Goal: Information Seeking & Learning: Learn about a topic

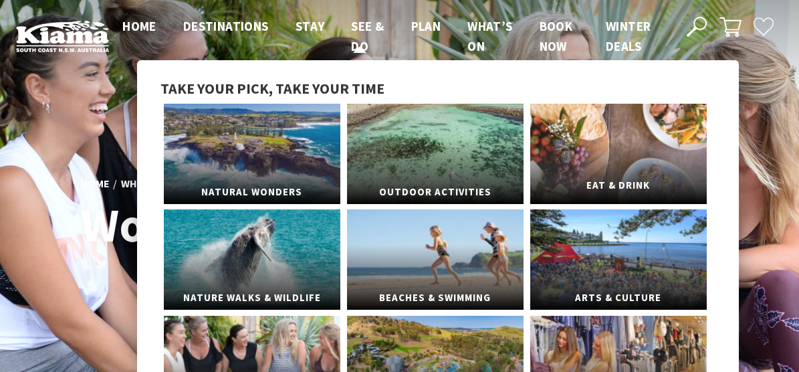
click at [615, 144] on link "Eat & Drink" at bounding box center [618, 154] width 177 height 100
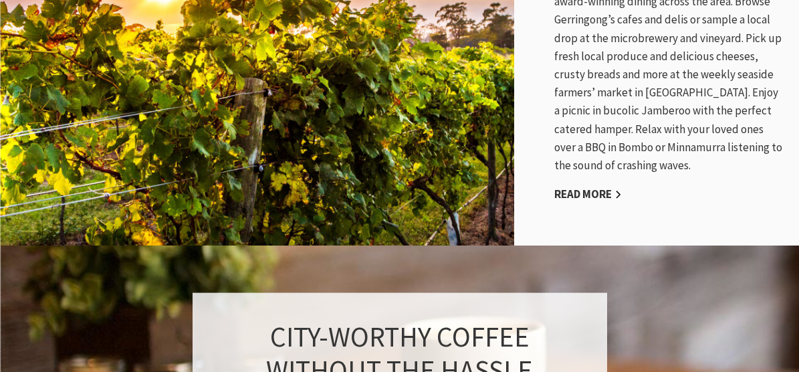
scroll to position [874, 0]
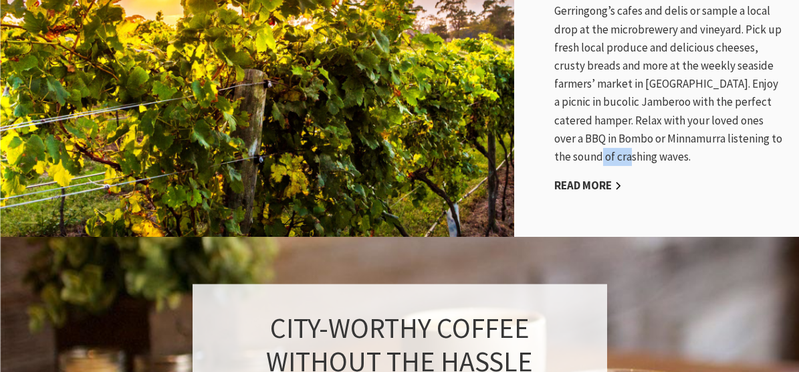
drag, startPoint x: 798, startPoint y: 108, endPoint x: 800, endPoint y: 132, distance: 23.5
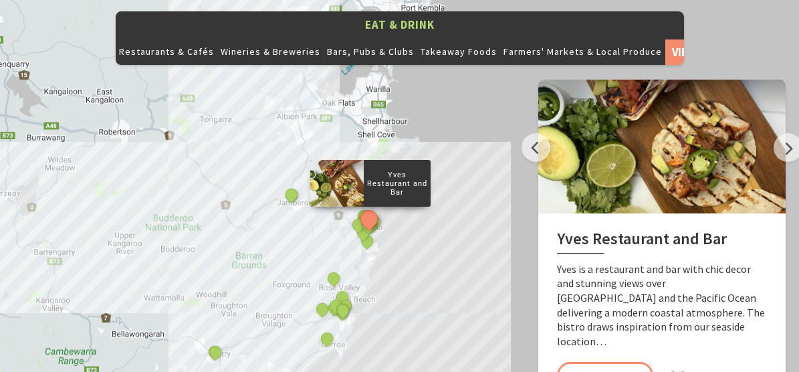
scroll to position [1506, 0]
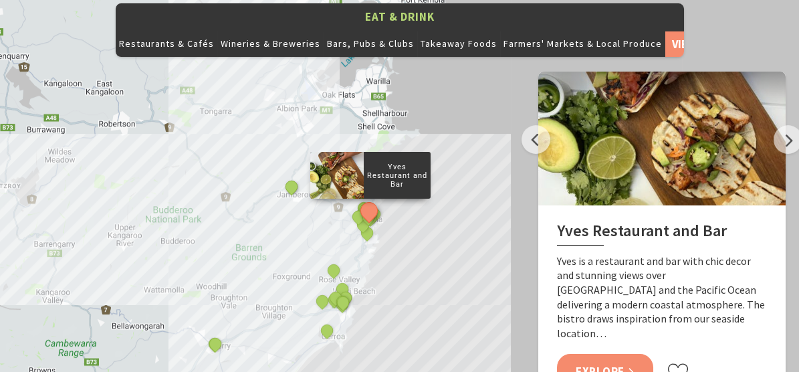
click at [609, 354] on link "Explore" at bounding box center [605, 371] width 96 height 35
click at [783, 125] on button "Next" at bounding box center [788, 139] width 29 height 29
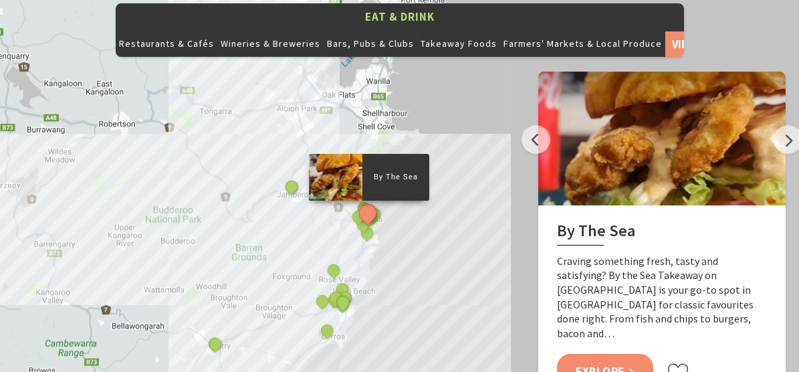
click at [608, 354] on link "Explore" at bounding box center [605, 371] width 96 height 35
click at [787, 125] on button "Next" at bounding box center [788, 139] width 29 height 29
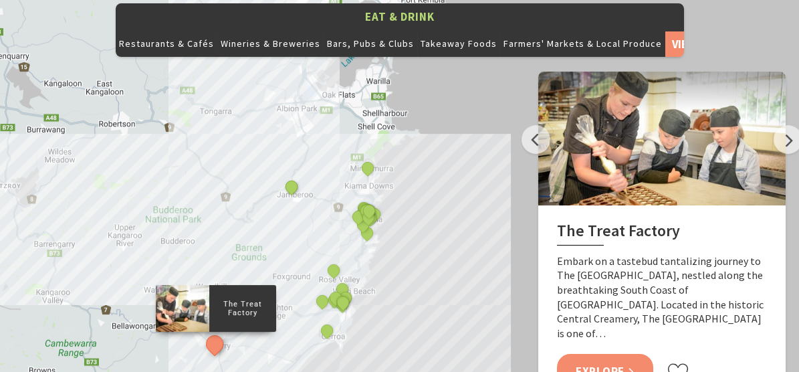
click at [599, 354] on link "Explore" at bounding box center [605, 371] width 96 height 35
click at [791, 125] on button "Next" at bounding box center [788, 139] width 29 height 29
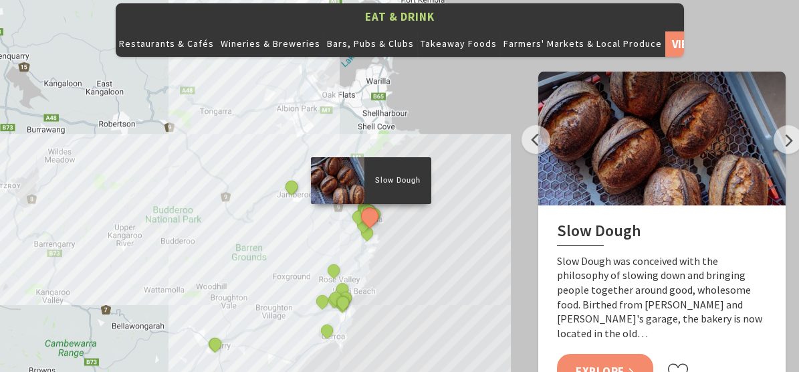
click at [599, 354] on link "Explore" at bounding box center [605, 371] width 96 height 35
click at [785, 125] on button "Next" at bounding box center [788, 139] width 29 height 29
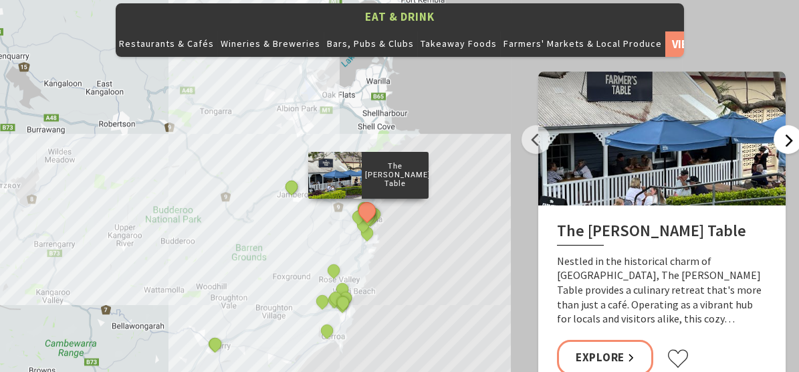
click at [785, 125] on button "Next" at bounding box center [788, 139] width 29 height 29
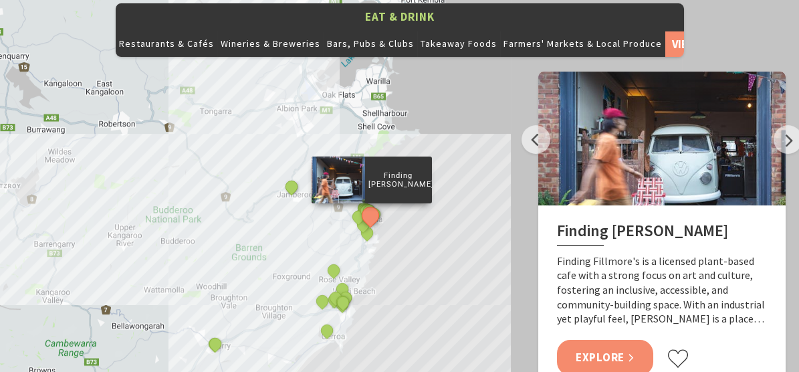
click at [615, 340] on link "Explore" at bounding box center [605, 357] width 96 height 35
click at [787, 125] on button "Next" at bounding box center [788, 139] width 29 height 29
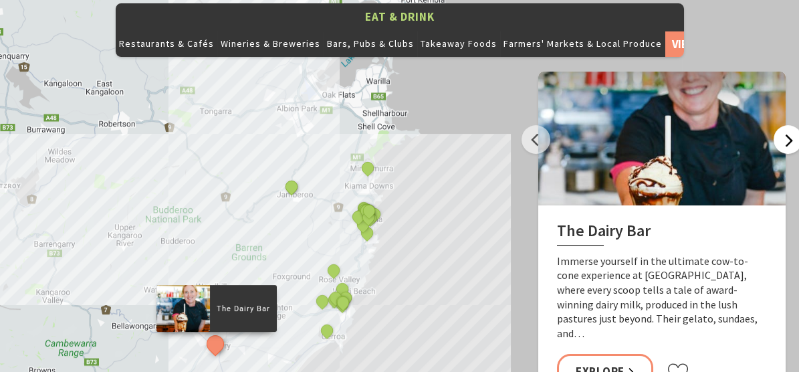
click at [787, 125] on button "Next" at bounding box center [788, 139] width 29 height 29
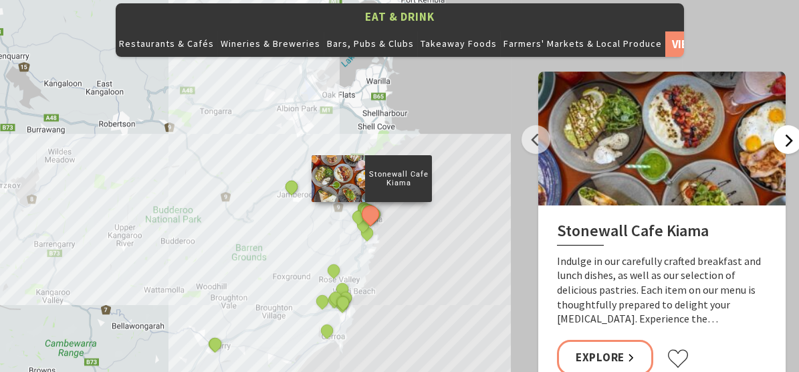
click at [787, 125] on button "Next" at bounding box center [788, 139] width 29 height 29
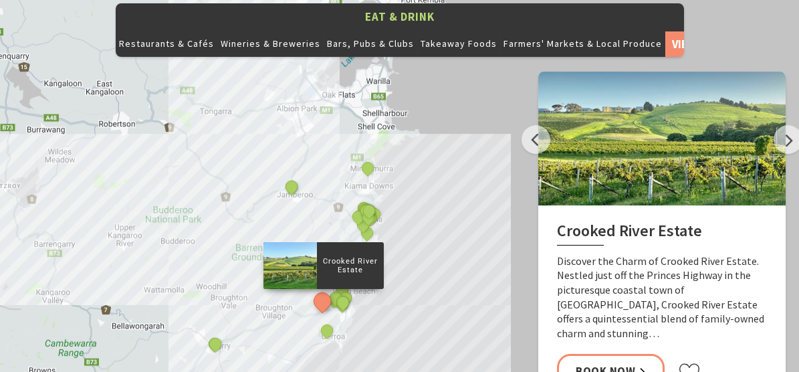
click at [527, 101] on div "Yves Restaurant and Bar By The Sea The Treat Factory Slow Dough The Farmer's Ta…" at bounding box center [399, 231] width 799 height 482
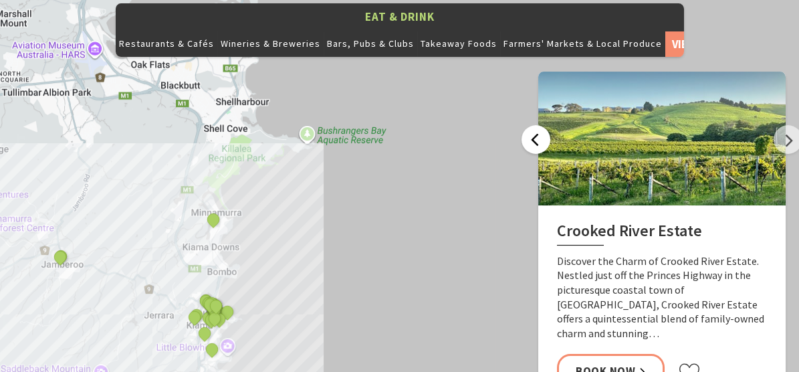
click at [537, 125] on button "Previous" at bounding box center [536, 139] width 29 height 29
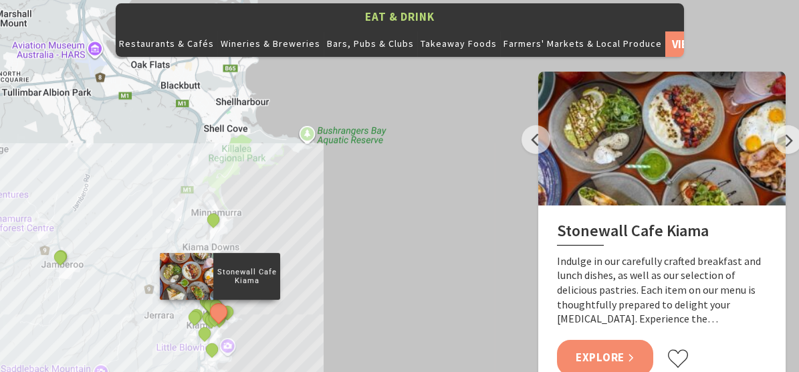
click at [610, 340] on link "Explore" at bounding box center [605, 357] width 96 height 35
click at [783, 125] on button "Next" at bounding box center [788, 139] width 29 height 29
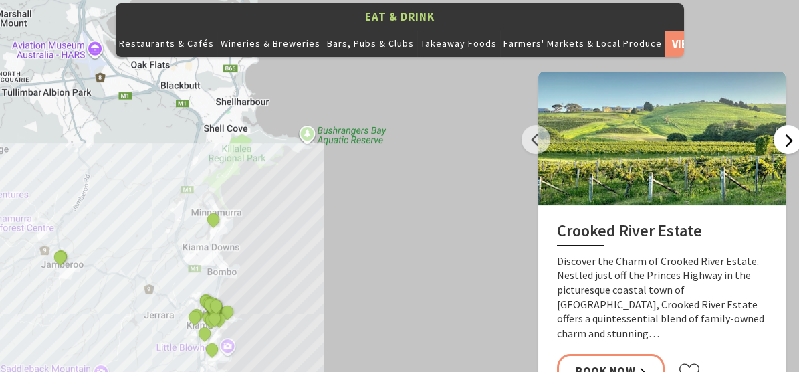
click at [783, 125] on button "Next" at bounding box center [788, 139] width 29 height 29
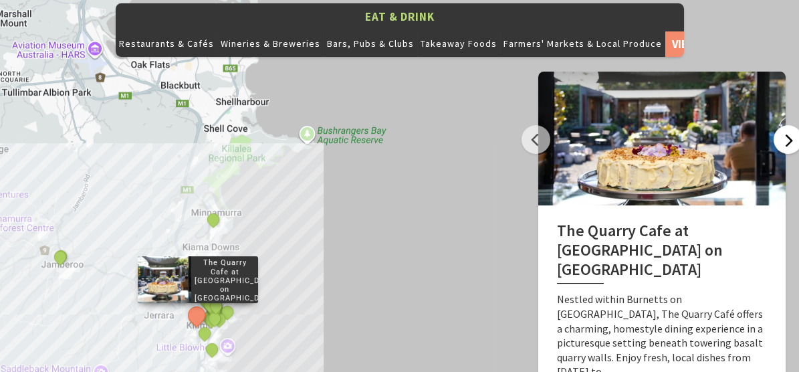
click at [783, 125] on button "Next" at bounding box center [788, 139] width 29 height 29
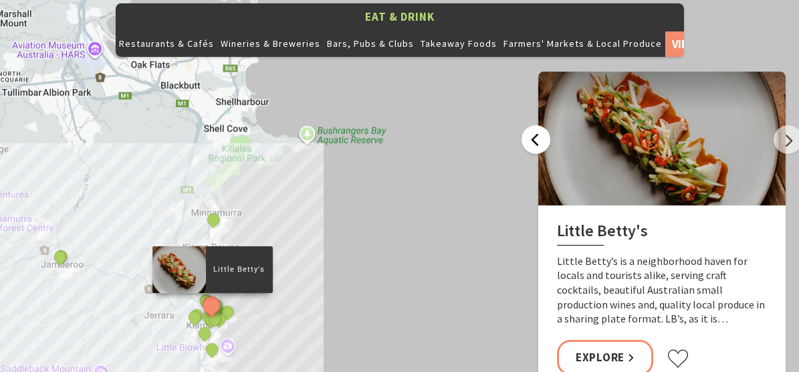
click at [530, 125] on button "Previous" at bounding box center [536, 139] width 29 height 29
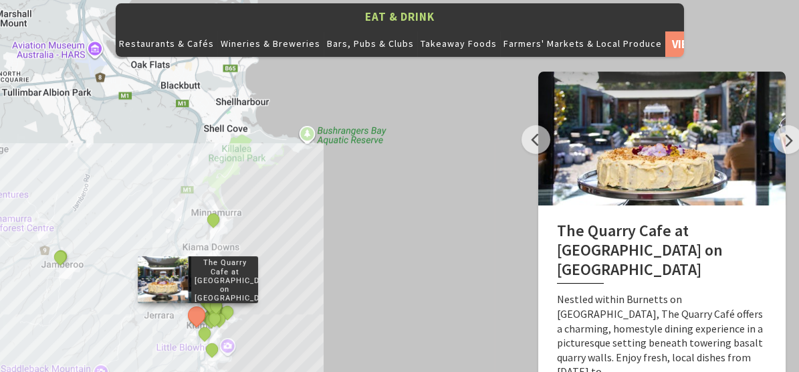
click at [789, 125] on button "Next" at bounding box center [788, 139] width 29 height 29
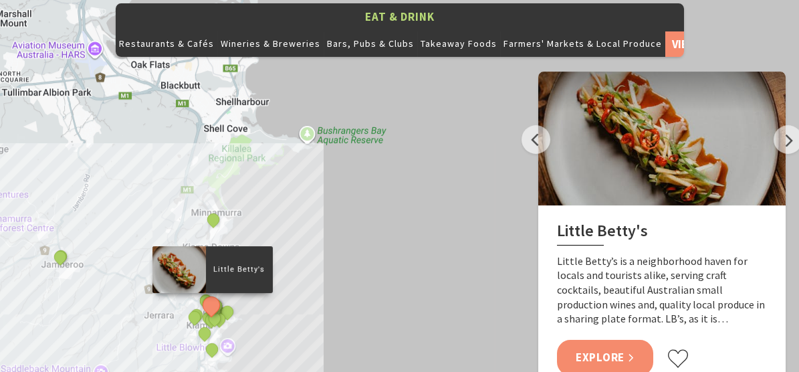
click at [606, 340] on link "Explore" at bounding box center [605, 357] width 96 height 35
click at [785, 125] on button "Next" at bounding box center [788, 139] width 29 height 29
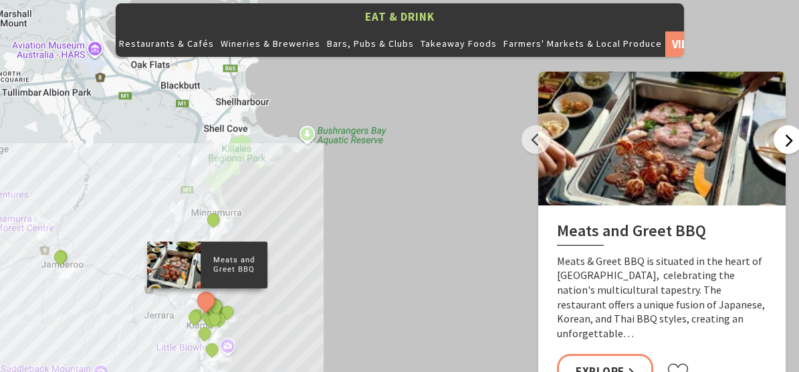
click at [785, 125] on button "Next" at bounding box center [788, 139] width 29 height 29
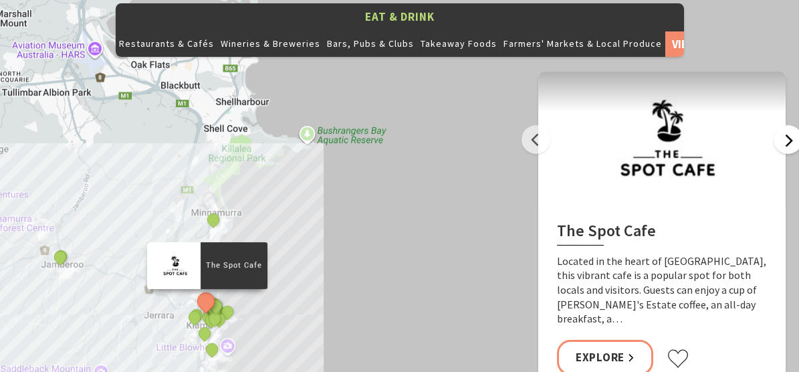
click at [787, 125] on button "Next" at bounding box center [788, 139] width 29 height 29
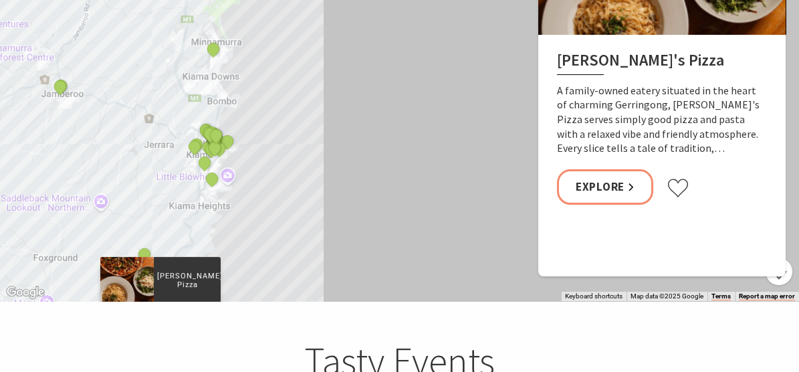
scroll to position [1668, 0]
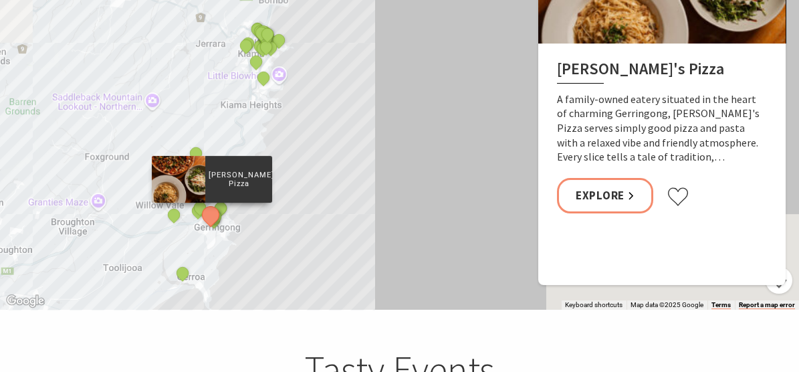
drag, startPoint x: 340, startPoint y: 203, endPoint x: 397, endPoint y: 82, distance: 133.8
click at [397, 82] on div "Yves Restaurant and Bar By The Sea The Treat Factory Slow Dough The Farmer's Ta…" at bounding box center [399, 69] width 799 height 482
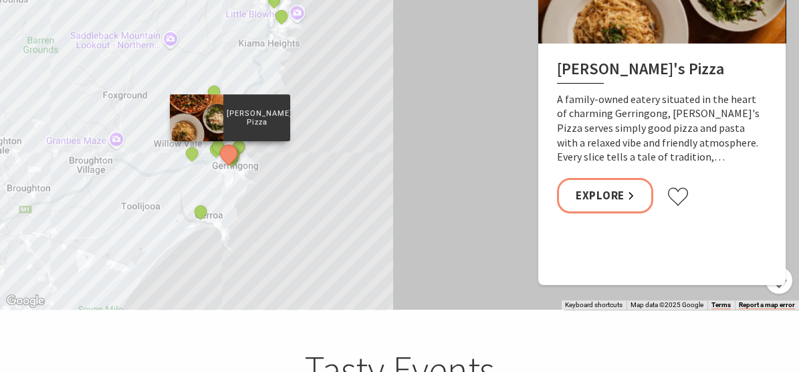
drag, startPoint x: 327, startPoint y: 171, endPoint x: 344, endPoint y: 106, distance: 66.5
click at [344, 106] on div "Yves Restaurant and Bar By The Sea The Treat Factory Slow Dough The Farmer's Ta…" at bounding box center [399, 69] width 799 height 482
click at [228, 141] on button "See detail about Ziggy's Pizza" at bounding box center [228, 153] width 25 height 25
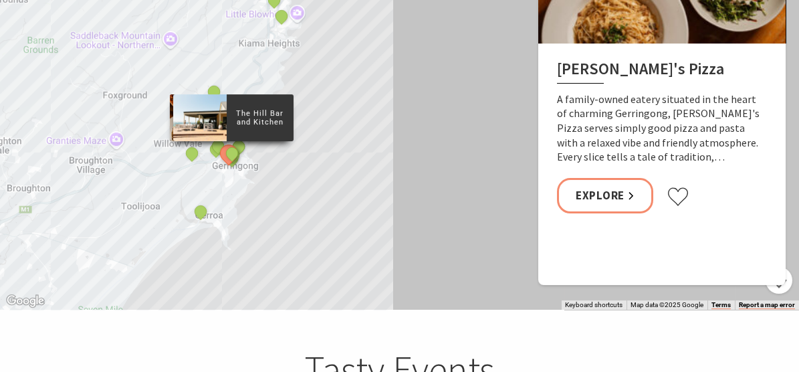
click at [240, 144] on div "The Hill Bar and Kitchen" at bounding box center [233, 154] width 20 height 20
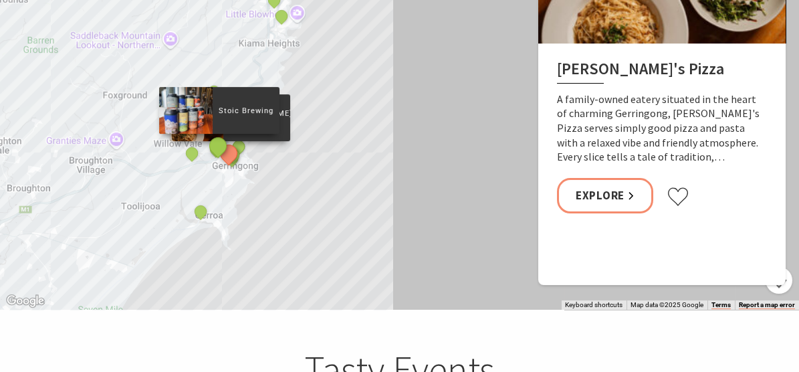
click at [215, 134] on button "See detail about Stoic Brewing" at bounding box center [217, 146] width 25 height 25
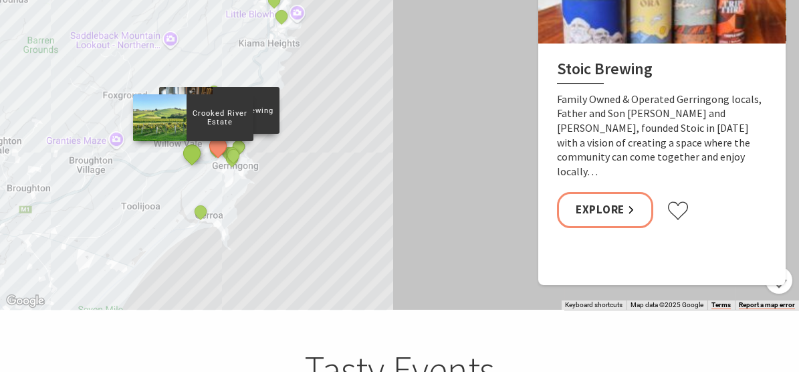
click at [188, 140] on button "See detail about Crooked River Estate" at bounding box center [191, 152] width 25 height 25
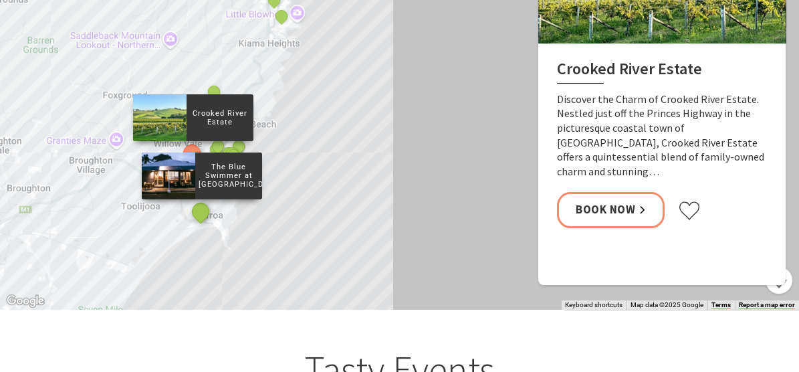
click at [199, 199] on button "See detail about The Blue Swimmer at Seahaven" at bounding box center [200, 211] width 25 height 25
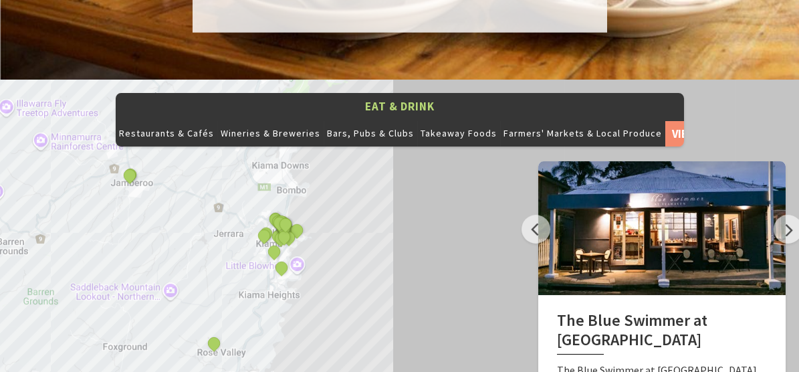
scroll to position [1407, 0]
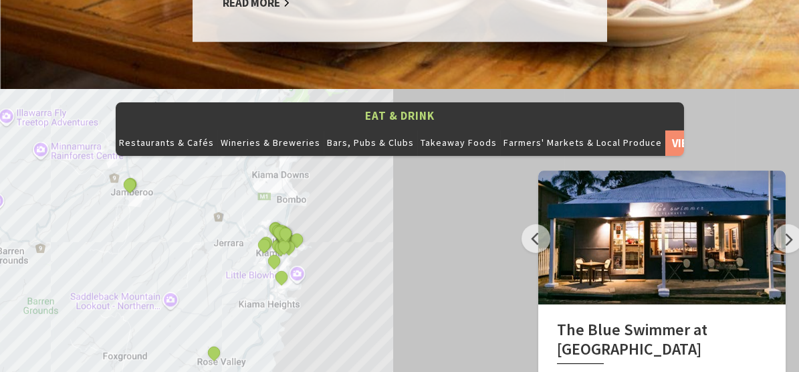
click at [696, 229] on div at bounding box center [661, 238] width 247 height 134
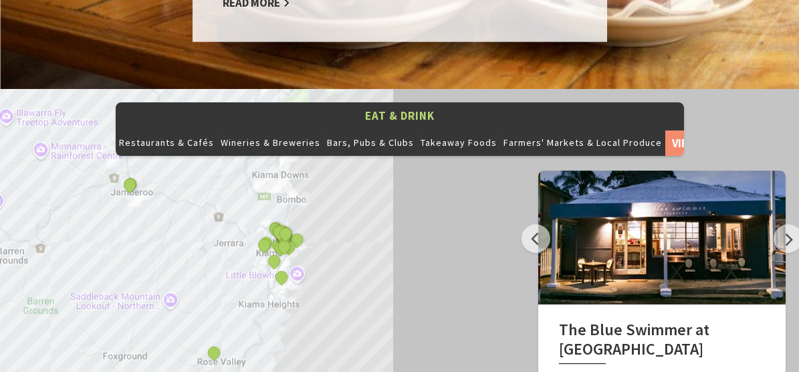
drag, startPoint x: 652, startPoint y: 309, endPoint x: 805, endPoint y: 163, distance: 211.5
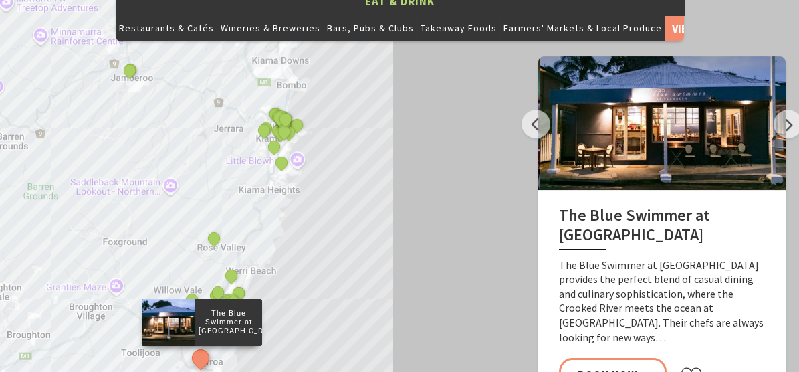
scroll to position [1516, 0]
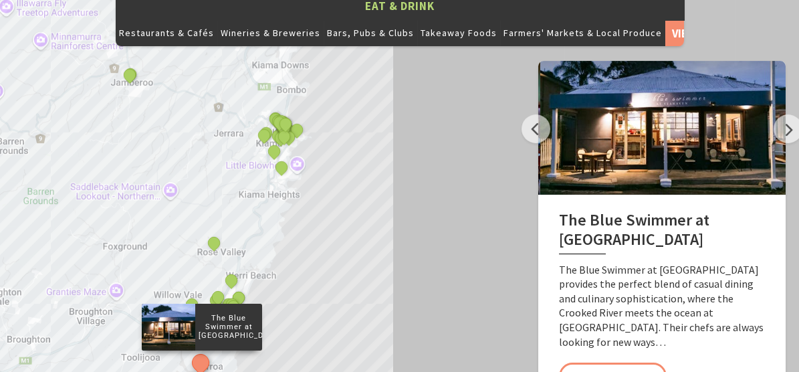
click at [721, 267] on p "The Blue Swimmer at Seahaven provides the perfect blend of casual dining and cu…" at bounding box center [664, 306] width 210 height 87
click at [635, 211] on h2 "The Blue Swimmer at Seahaven" at bounding box center [664, 232] width 210 height 43
click at [185, 304] on div at bounding box center [169, 327] width 54 height 47
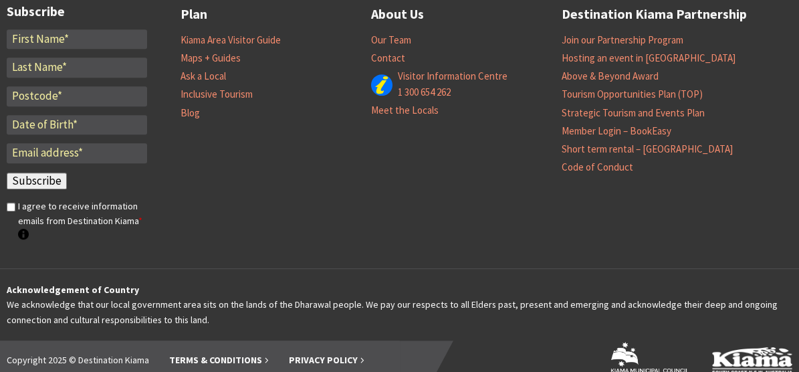
scroll to position [0, 0]
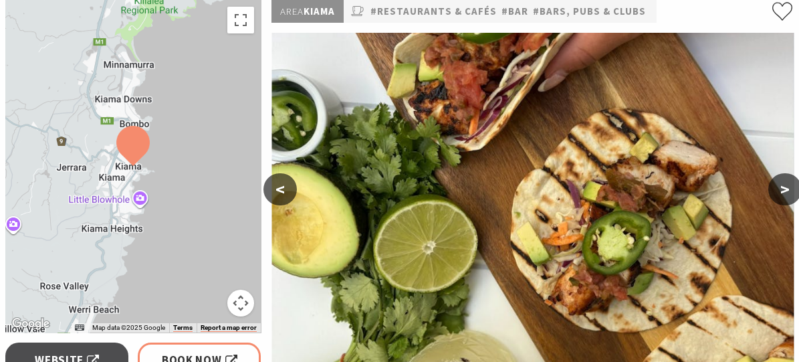
scroll to position [213, 0]
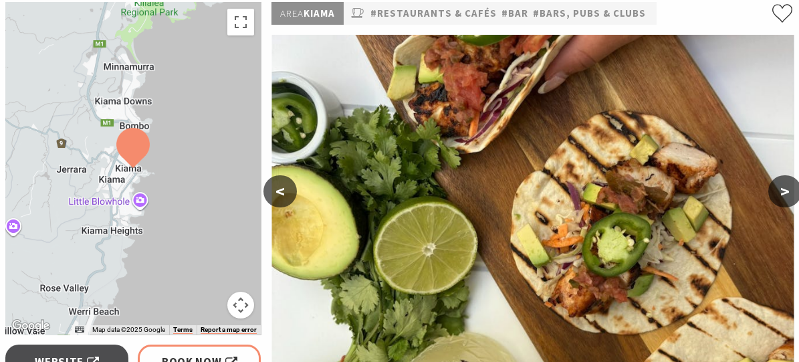
click at [782, 190] on button ">" at bounding box center [785, 191] width 33 height 32
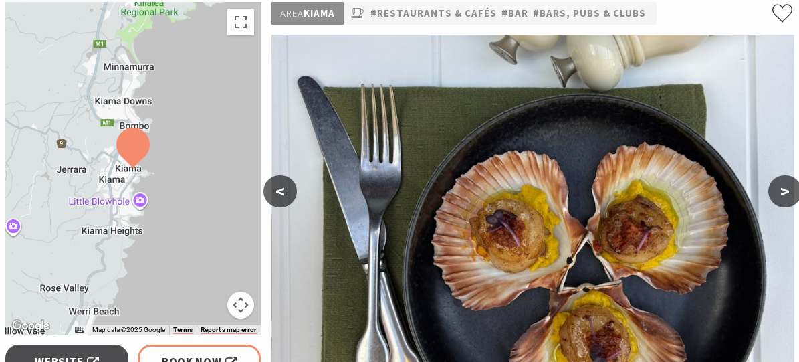
click at [782, 190] on button ">" at bounding box center [785, 191] width 33 height 32
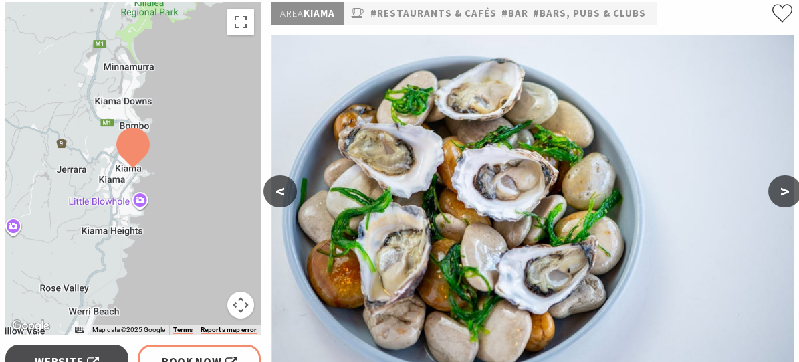
click at [782, 190] on button ">" at bounding box center [785, 191] width 33 height 32
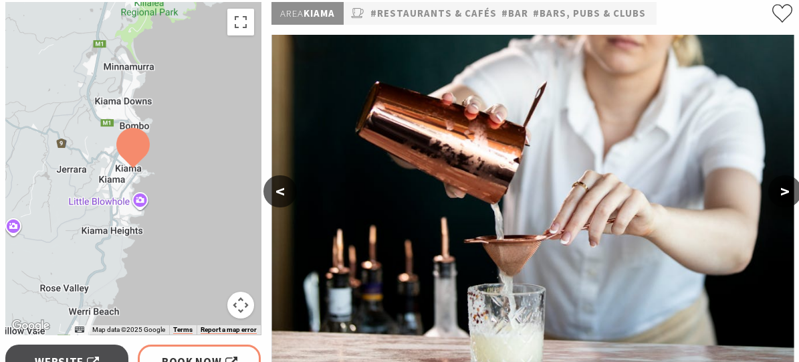
click at [782, 190] on button ">" at bounding box center [785, 191] width 33 height 32
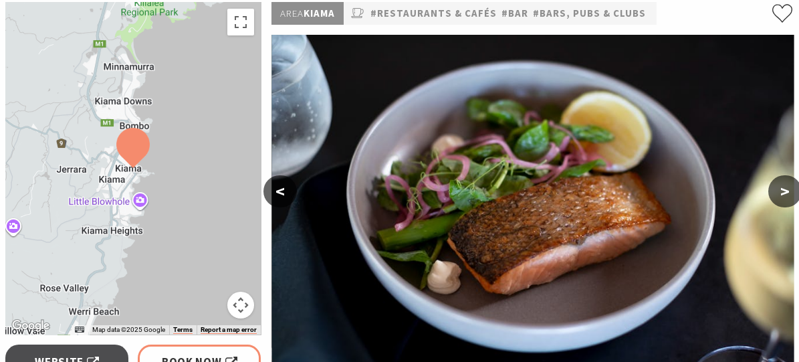
click at [782, 190] on button ">" at bounding box center [785, 191] width 33 height 32
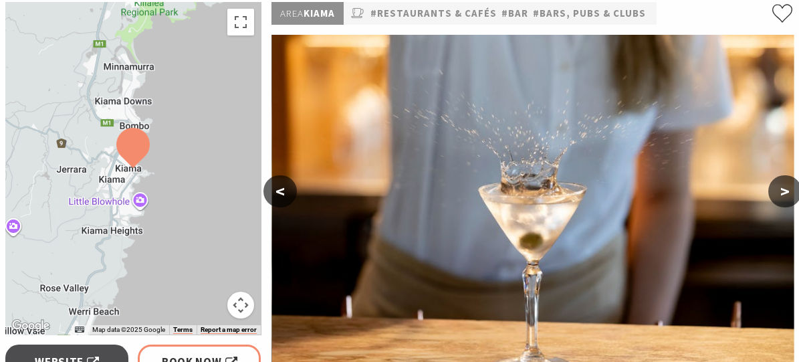
click at [782, 190] on button ">" at bounding box center [785, 191] width 33 height 32
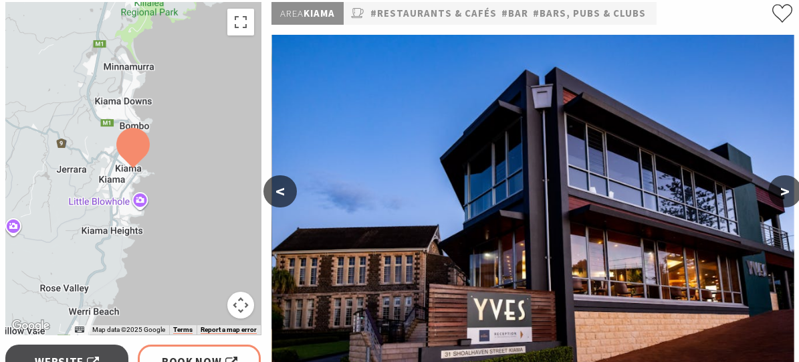
click at [782, 190] on button ">" at bounding box center [785, 191] width 33 height 32
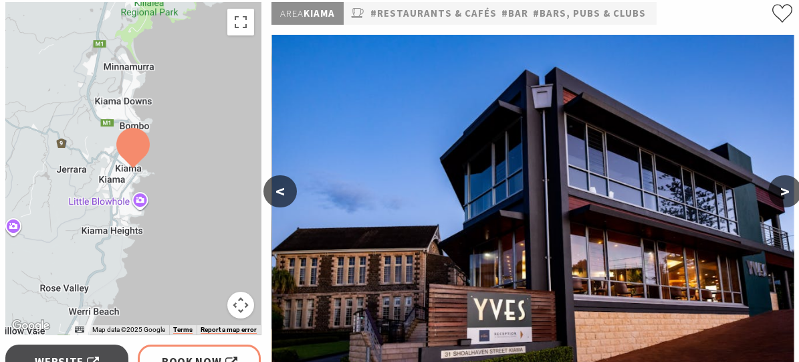
click at [782, 190] on button ">" at bounding box center [785, 191] width 33 height 32
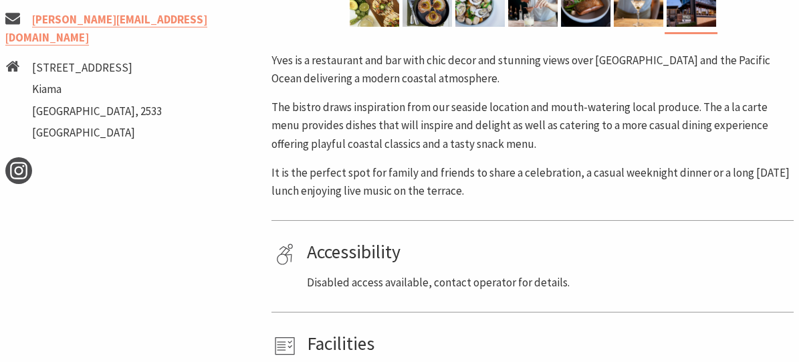
scroll to position [628, 0]
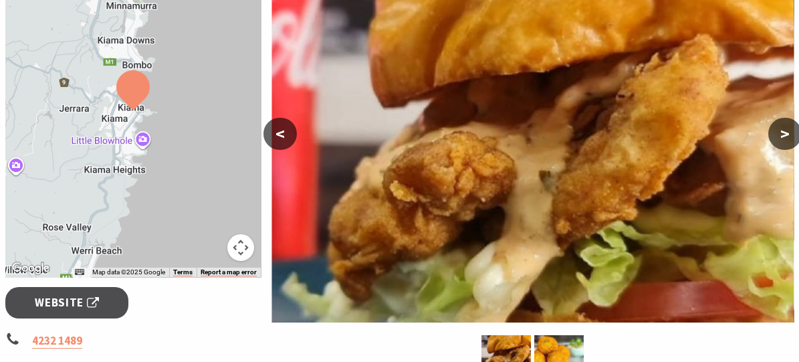
scroll to position [293, 0]
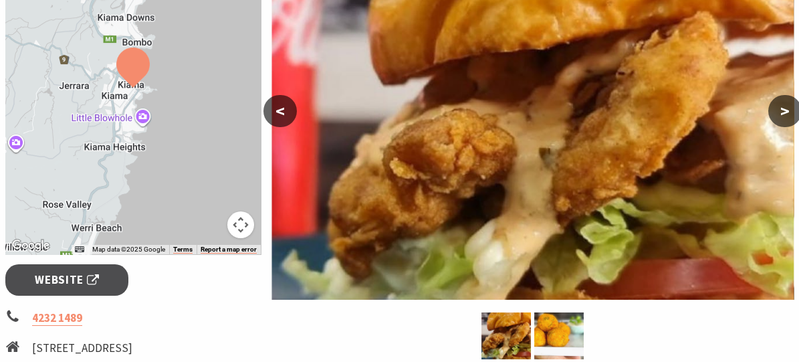
click at [779, 108] on button ">" at bounding box center [785, 111] width 33 height 32
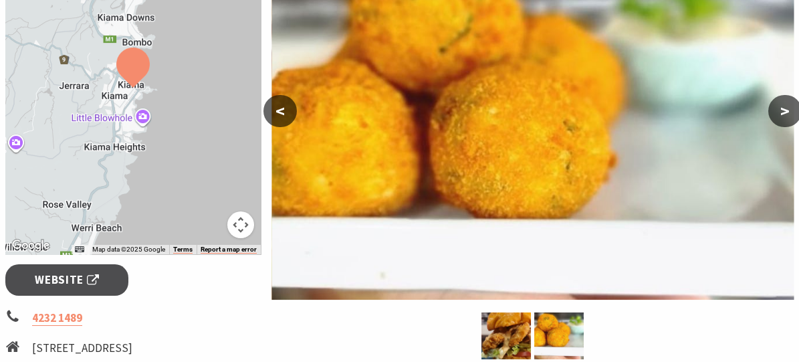
click at [779, 108] on button ">" at bounding box center [785, 111] width 33 height 32
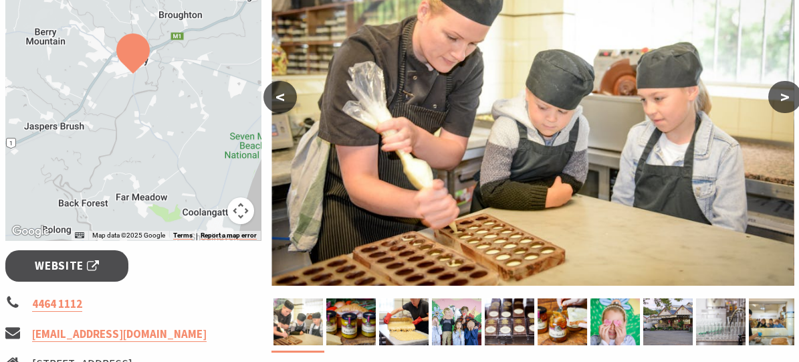
scroll to position [310, 0]
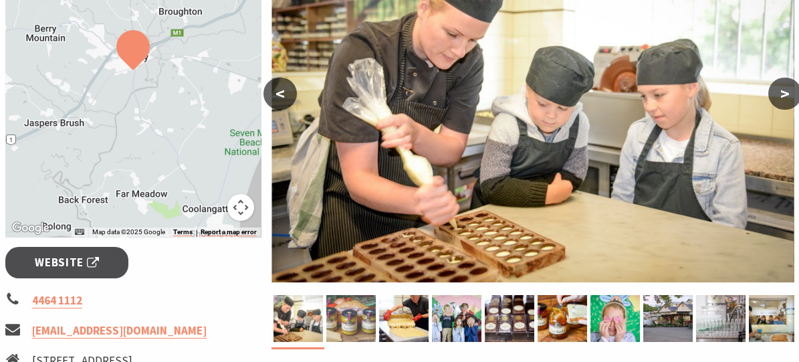
click at [346, 322] on img at bounding box center [350, 318] width 49 height 47
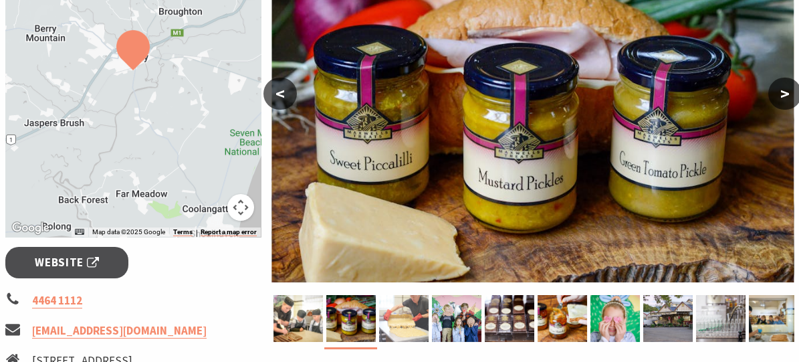
click at [407, 314] on img at bounding box center [403, 318] width 49 height 47
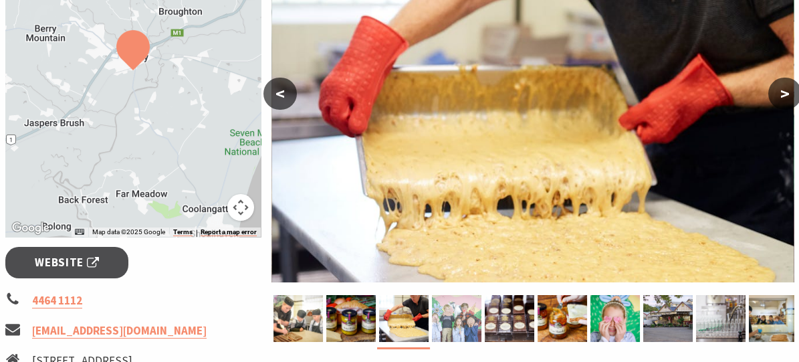
click at [455, 314] on img at bounding box center [456, 318] width 49 height 47
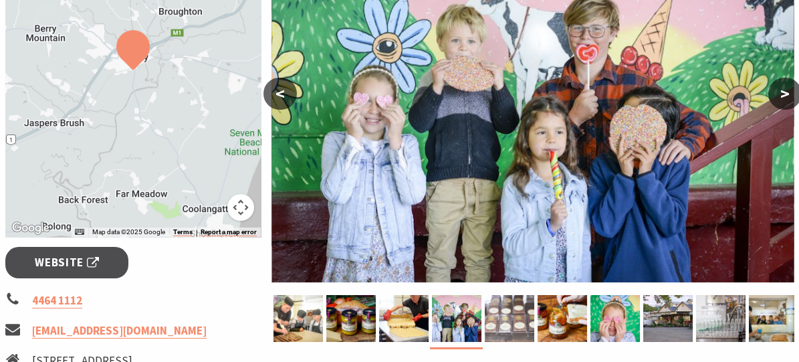
click at [491, 313] on img at bounding box center [509, 318] width 49 height 47
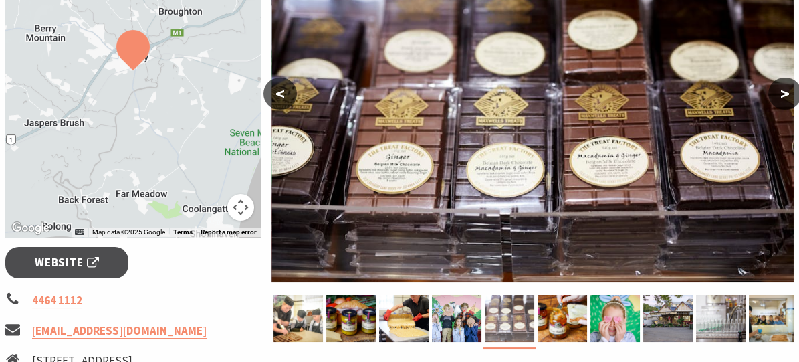
click at [531, 312] on img at bounding box center [509, 318] width 49 height 47
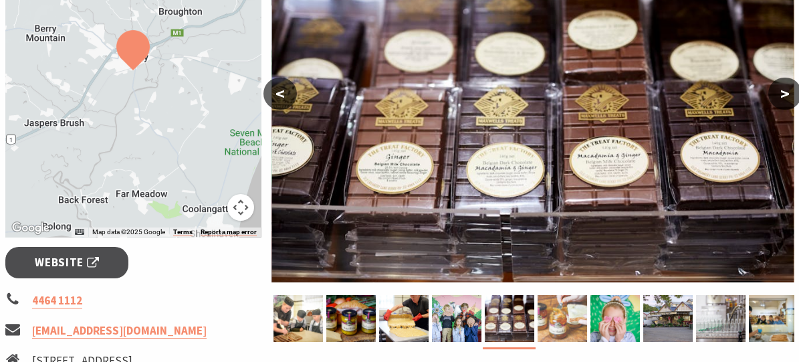
click at [558, 308] on img at bounding box center [562, 318] width 49 height 47
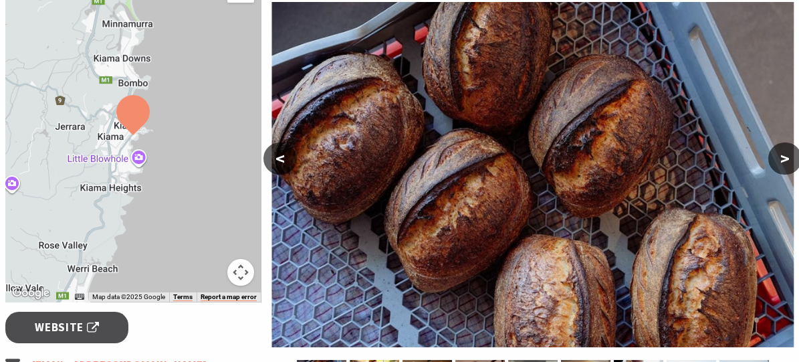
scroll to position [248, 0]
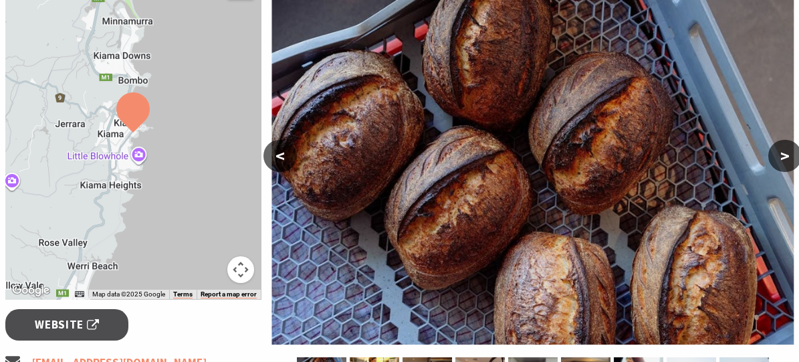
click at [781, 152] on button ">" at bounding box center [785, 156] width 33 height 32
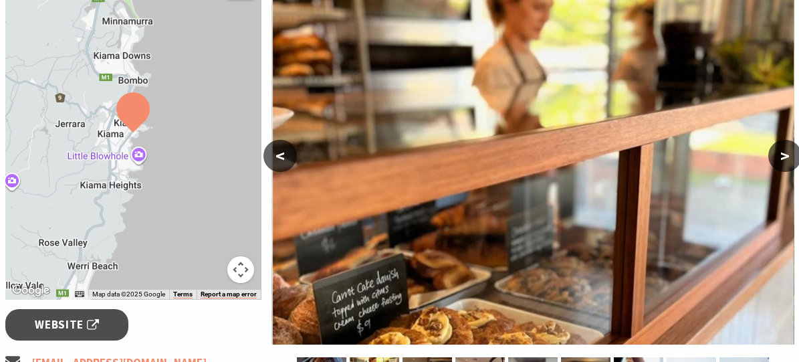
click at [781, 152] on button ">" at bounding box center [785, 156] width 33 height 32
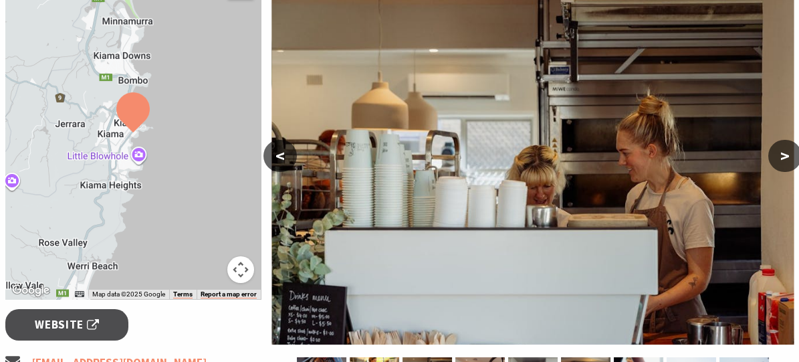
click at [781, 152] on button ">" at bounding box center [785, 156] width 33 height 32
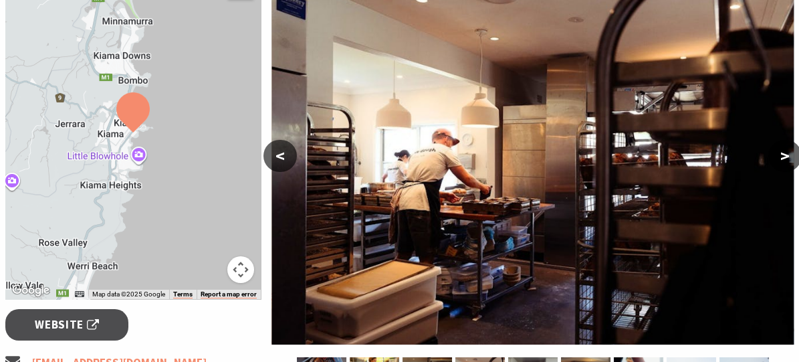
click at [781, 152] on button ">" at bounding box center [785, 156] width 33 height 32
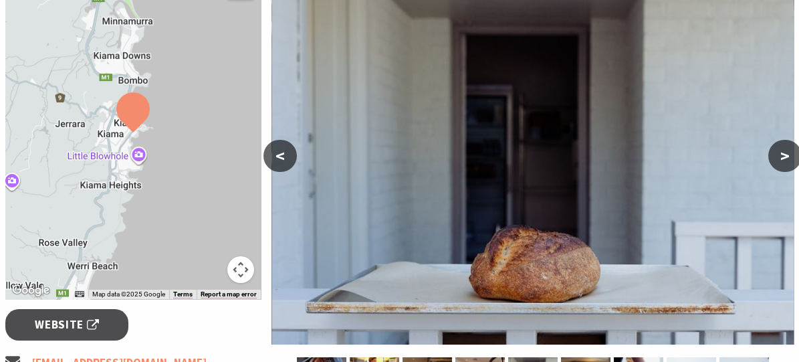
click at [781, 152] on button ">" at bounding box center [785, 156] width 33 height 32
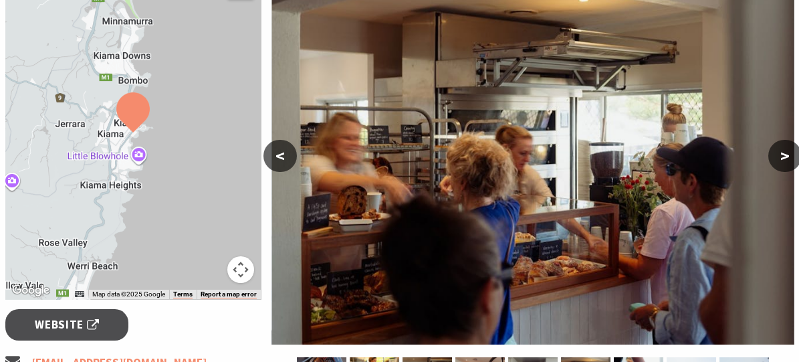
click at [786, 152] on button ">" at bounding box center [785, 156] width 33 height 32
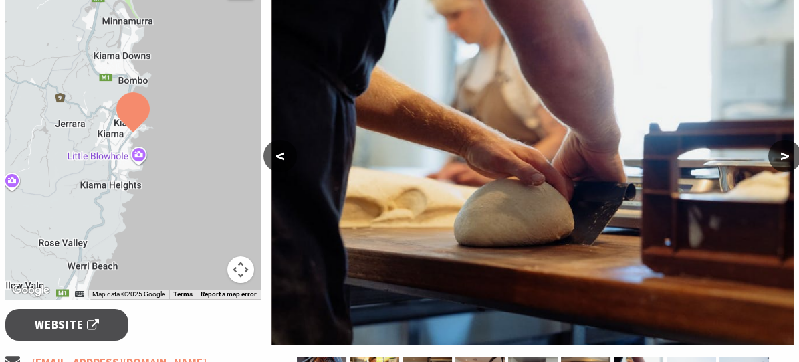
click at [786, 152] on button ">" at bounding box center [785, 156] width 33 height 32
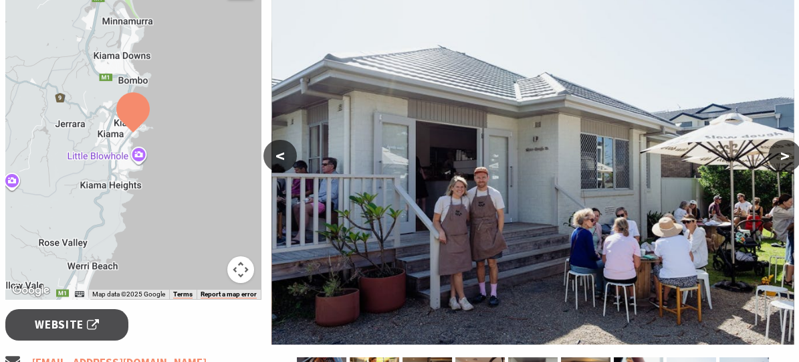
click at [786, 152] on button ">" at bounding box center [785, 156] width 33 height 32
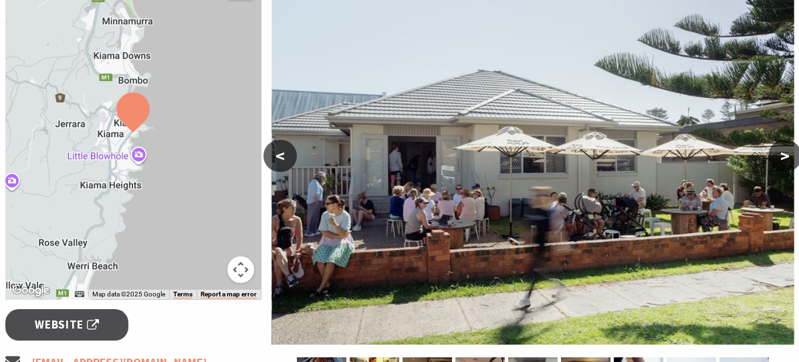
click at [786, 152] on button ">" at bounding box center [785, 156] width 33 height 32
click at [782, 152] on button ">" at bounding box center [785, 156] width 33 height 32
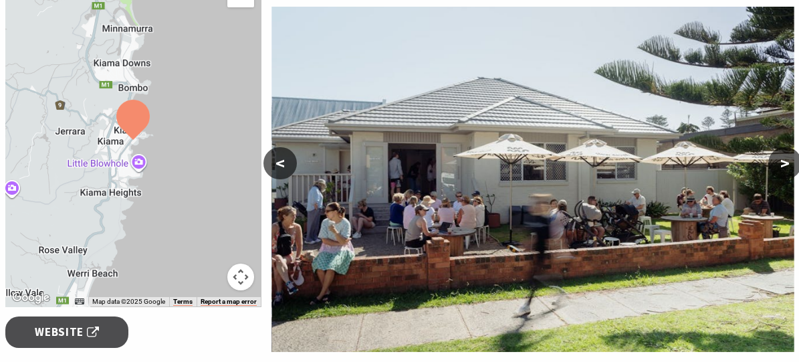
scroll to position [202, 0]
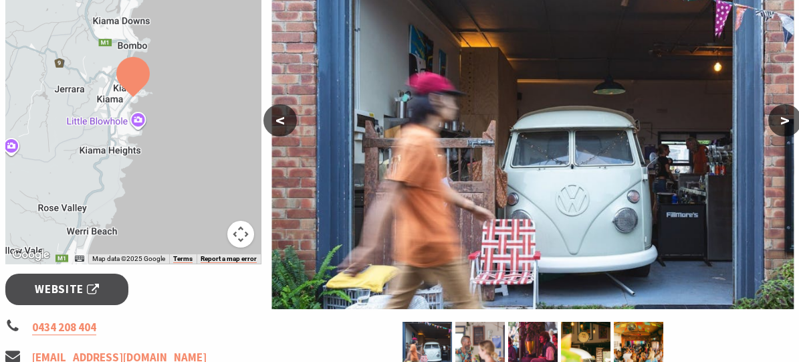
scroll to position [286, 0]
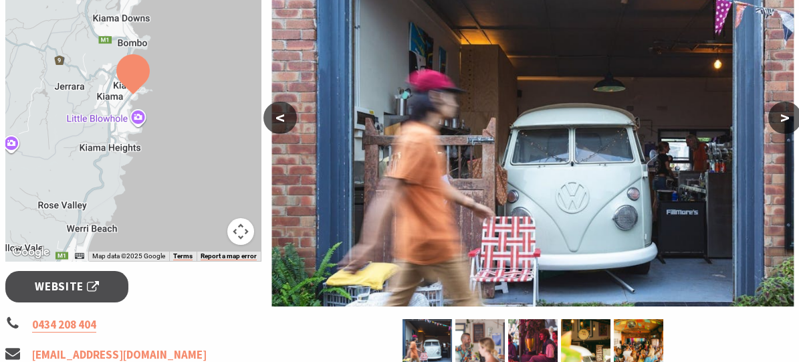
click at [781, 119] on button ">" at bounding box center [785, 118] width 33 height 32
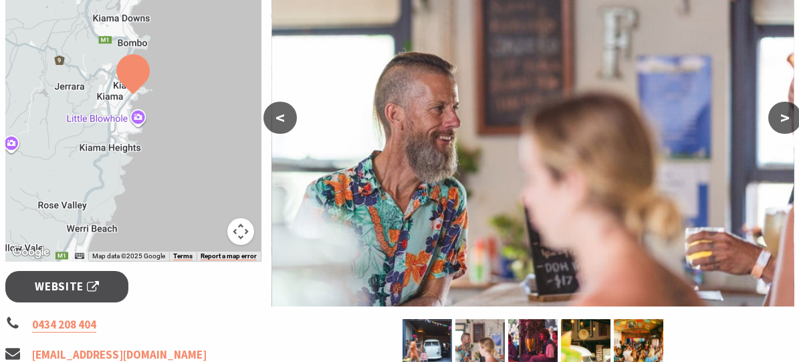
click at [781, 119] on button ">" at bounding box center [785, 118] width 33 height 32
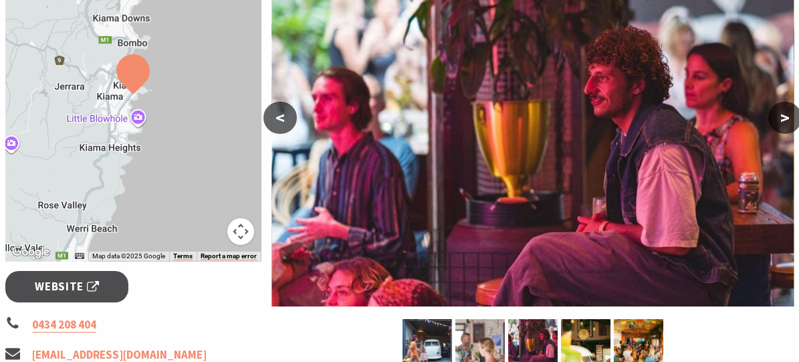
click at [781, 119] on button ">" at bounding box center [785, 118] width 33 height 32
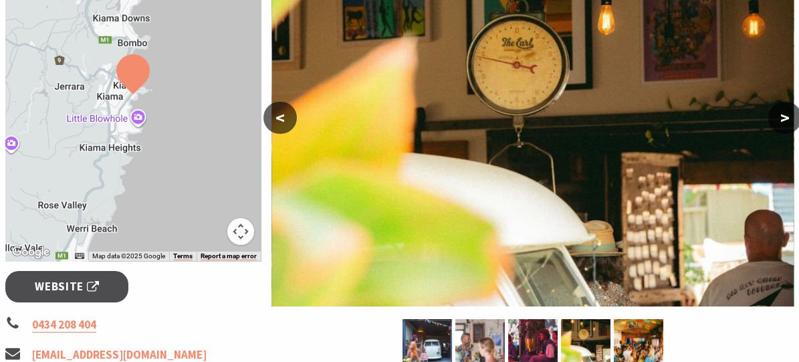
click at [781, 119] on button ">" at bounding box center [785, 118] width 33 height 32
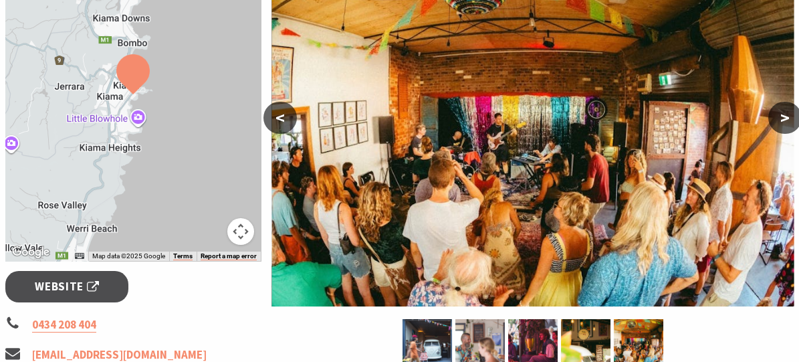
click at [781, 119] on button ">" at bounding box center [785, 118] width 33 height 32
click at [785, 112] on button ">" at bounding box center [785, 118] width 33 height 32
click at [784, 112] on button ">" at bounding box center [785, 118] width 33 height 32
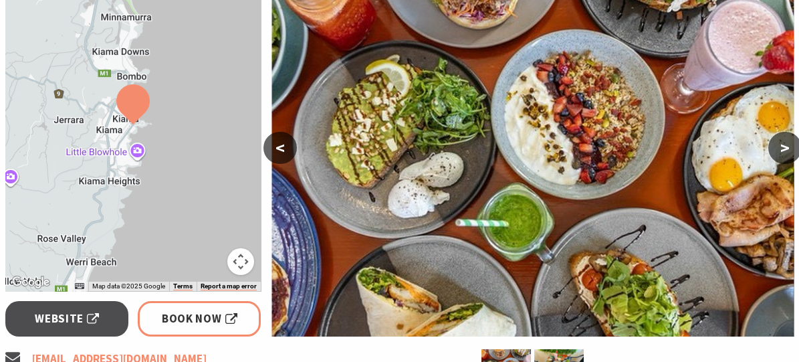
scroll to position [258, 0]
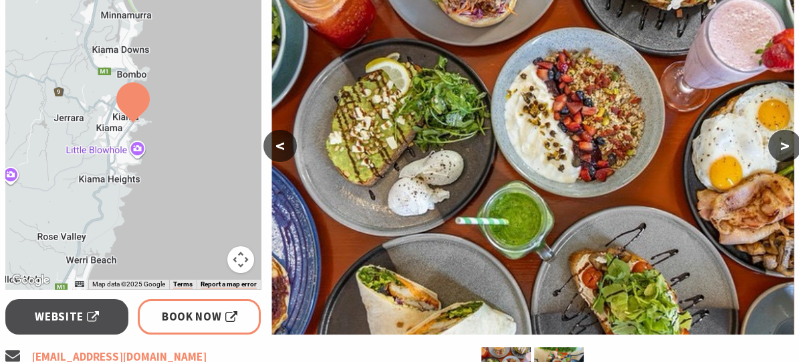
click at [783, 144] on button ">" at bounding box center [785, 146] width 33 height 32
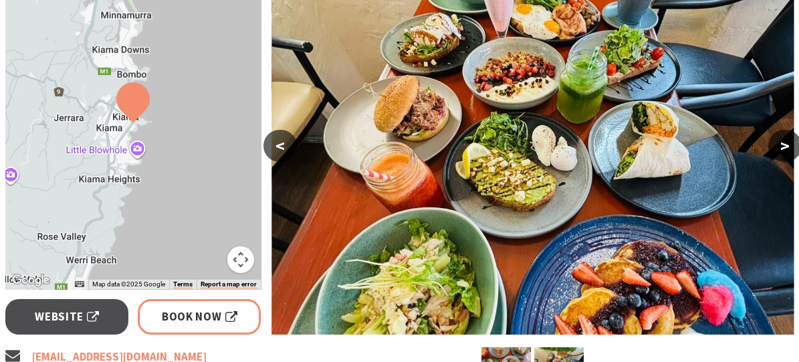
click at [783, 144] on button ">" at bounding box center [785, 146] width 33 height 32
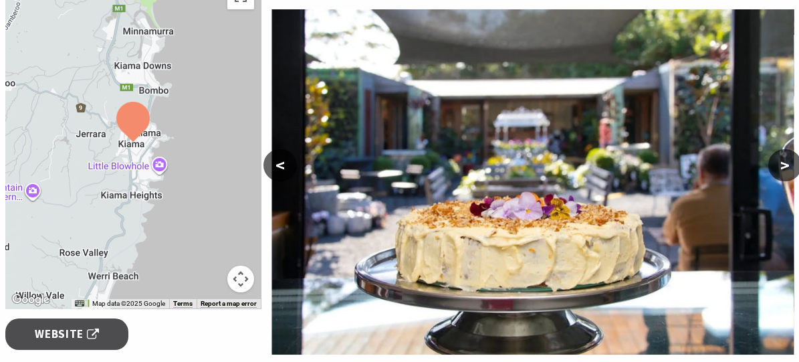
scroll to position [316, 0]
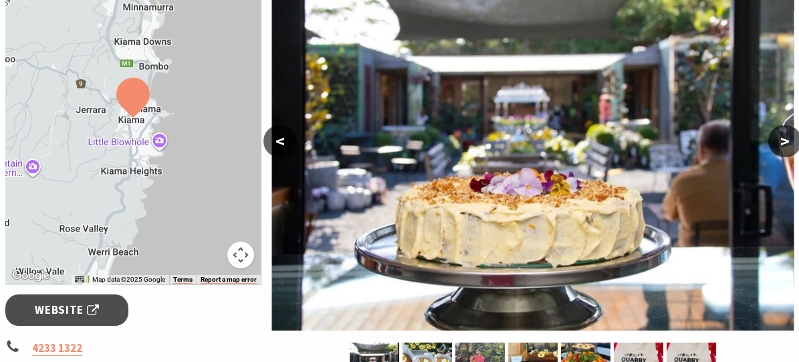
click at [787, 142] on button ">" at bounding box center [785, 141] width 33 height 32
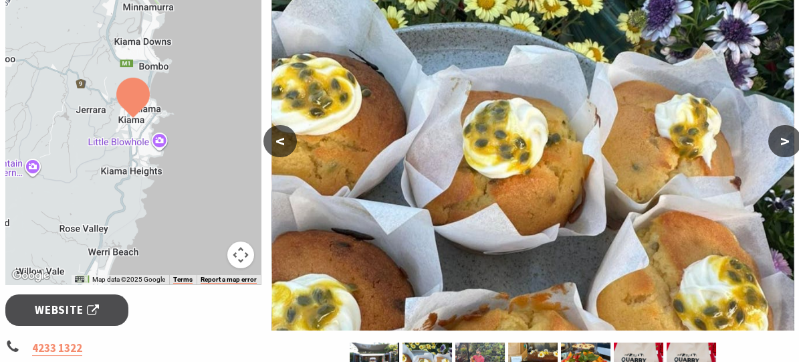
click at [787, 142] on button ">" at bounding box center [785, 141] width 33 height 32
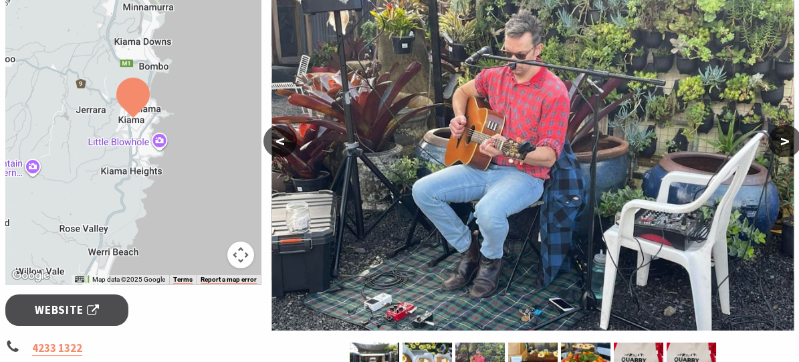
click at [787, 142] on button ">" at bounding box center [785, 141] width 33 height 32
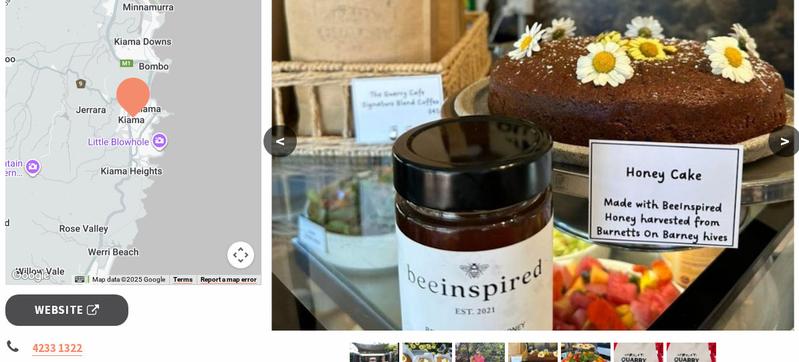
click at [787, 142] on button ">" at bounding box center [785, 141] width 33 height 32
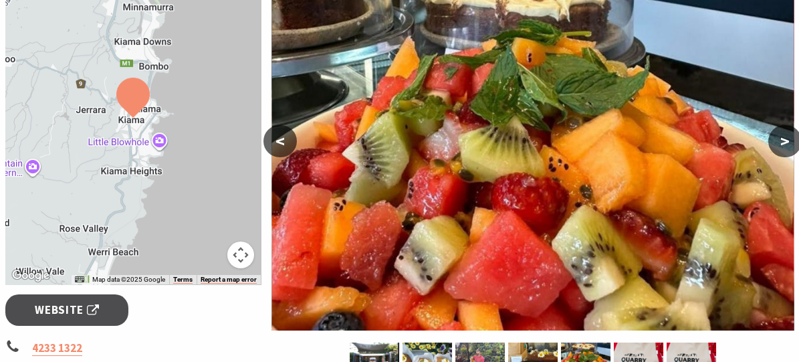
click at [787, 142] on button ">" at bounding box center [785, 141] width 33 height 32
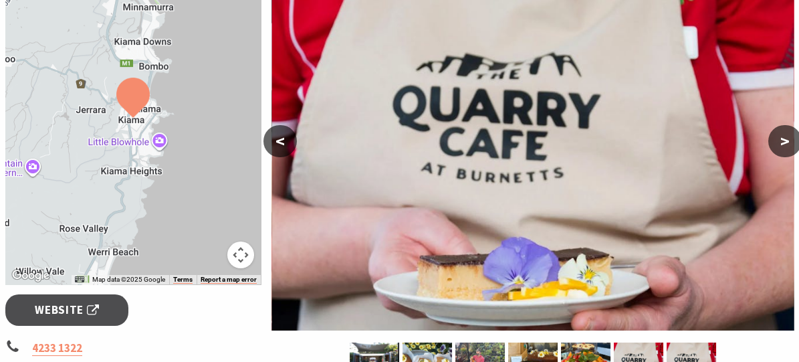
click at [787, 142] on button ">" at bounding box center [785, 141] width 33 height 32
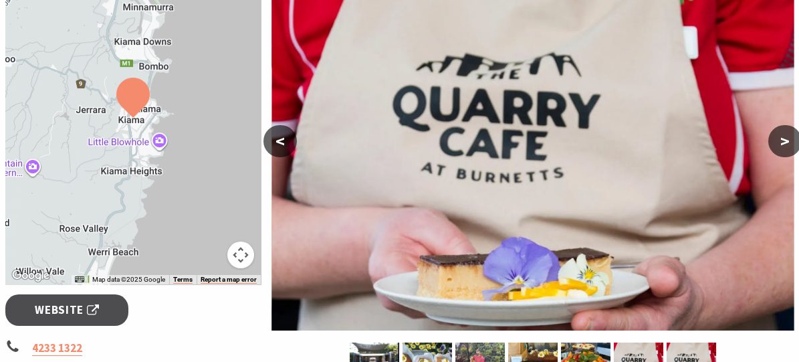
click at [785, 140] on button ">" at bounding box center [785, 141] width 33 height 32
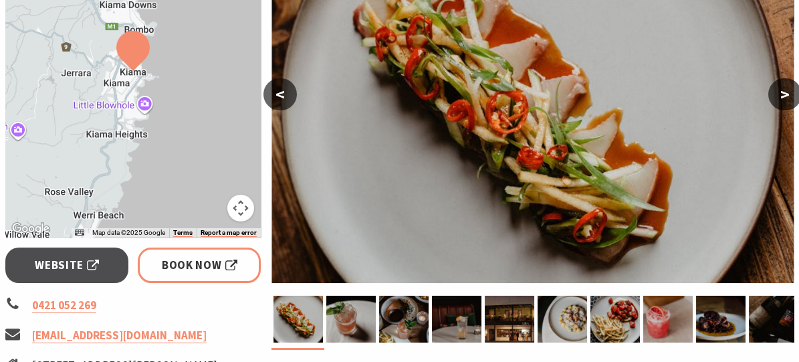
scroll to position [305, 0]
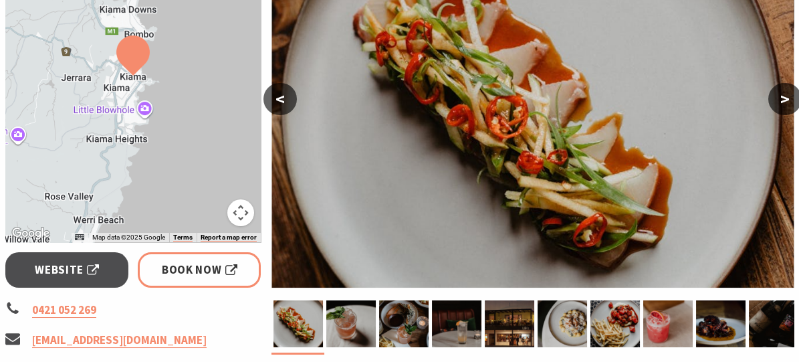
click at [781, 106] on button ">" at bounding box center [785, 99] width 33 height 32
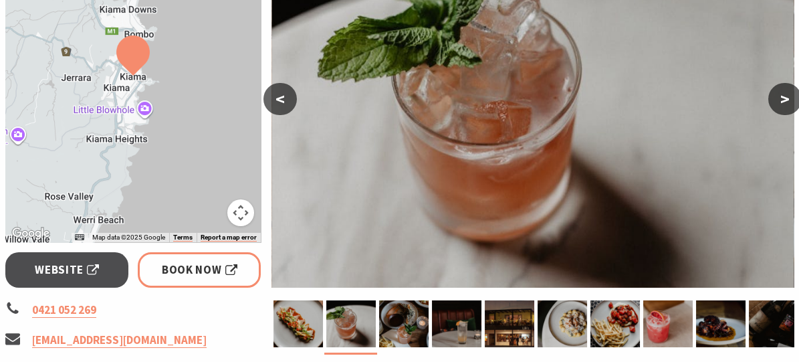
click at [780, 98] on button ">" at bounding box center [785, 99] width 33 height 32
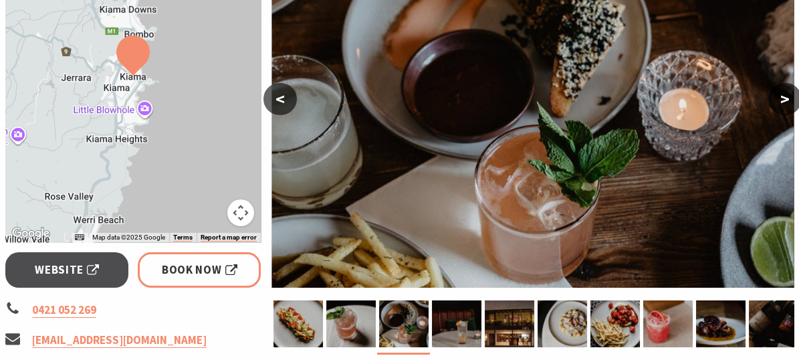
click at [780, 98] on button ">" at bounding box center [785, 99] width 33 height 32
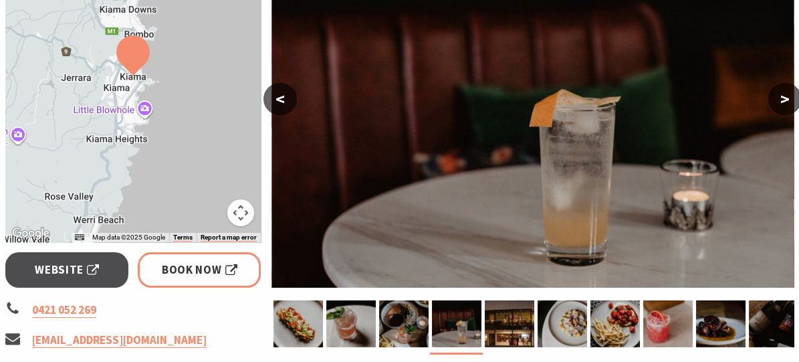
click at [780, 98] on button ">" at bounding box center [785, 99] width 33 height 32
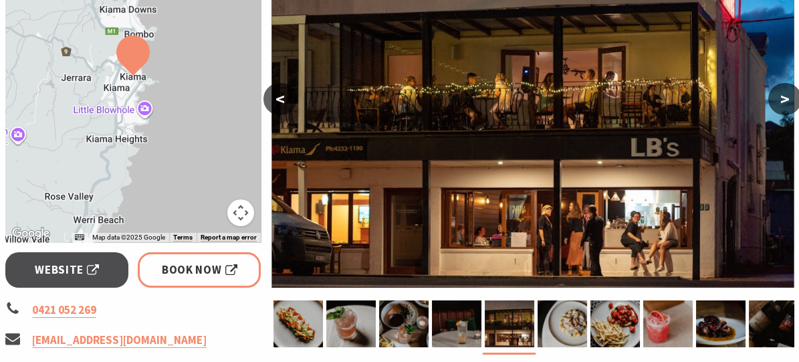
click at [785, 98] on button ">" at bounding box center [785, 99] width 33 height 32
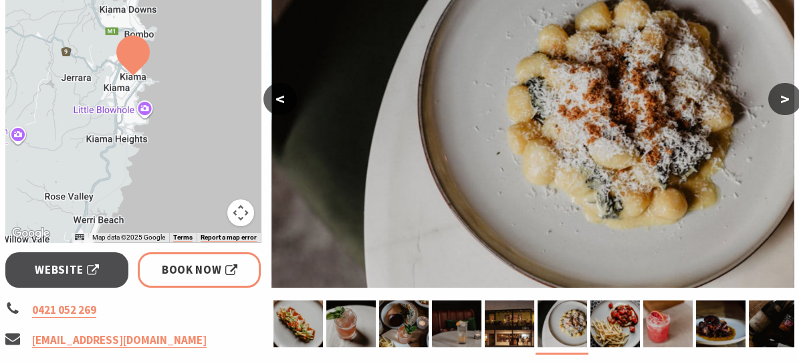
click at [785, 98] on button ">" at bounding box center [785, 99] width 33 height 32
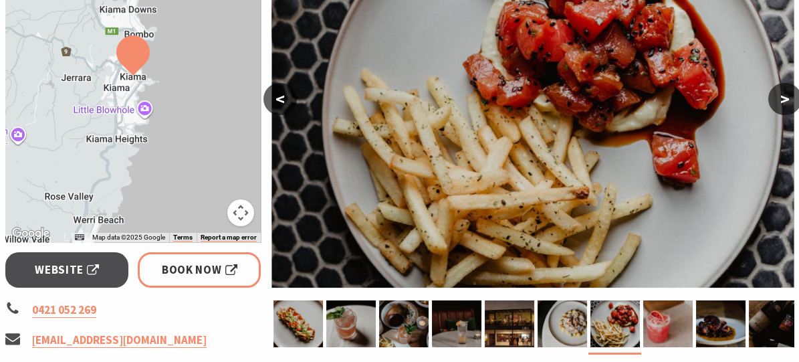
click at [785, 98] on button ">" at bounding box center [785, 99] width 33 height 32
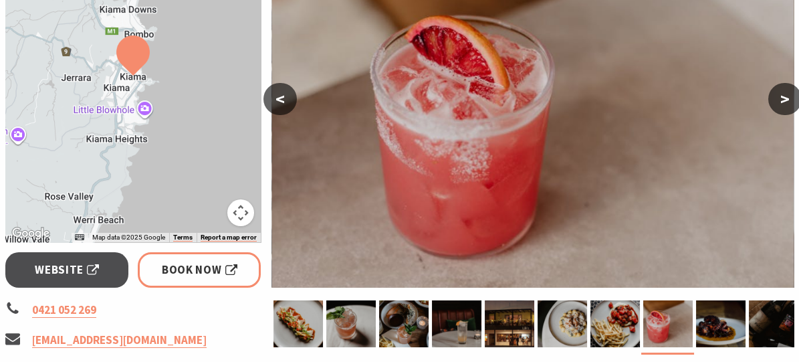
click at [785, 98] on button ">" at bounding box center [785, 99] width 33 height 32
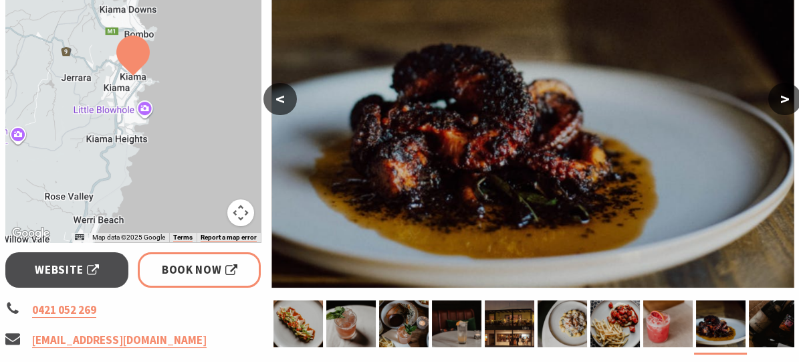
click at [785, 98] on button ">" at bounding box center [785, 99] width 33 height 32
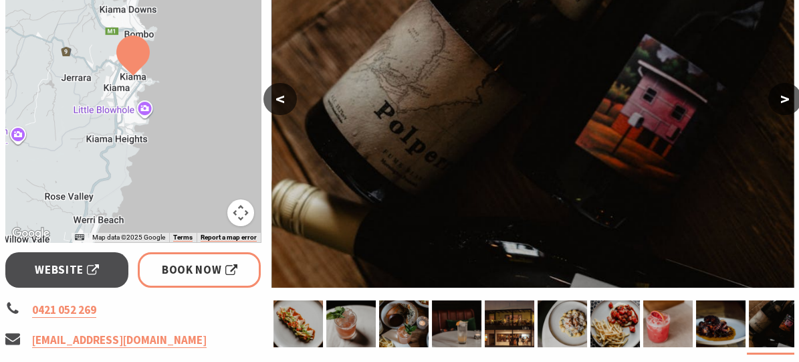
click at [785, 98] on button ">" at bounding box center [785, 99] width 33 height 32
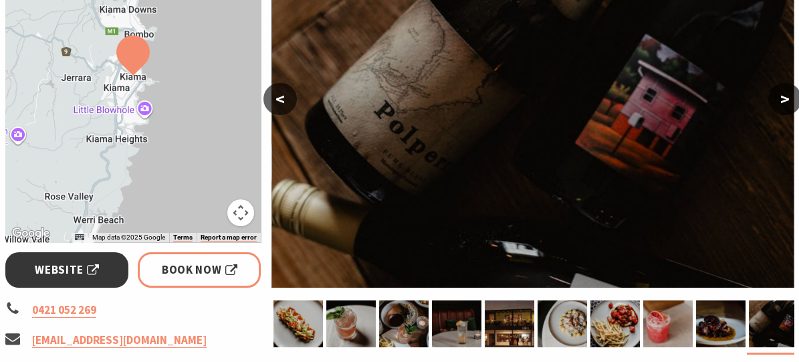
click at [54, 269] on span "Website" at bounding box center [67, 270] width 64 height 18
